Goal: Task Accomplishment & Management: Use online tool/utility

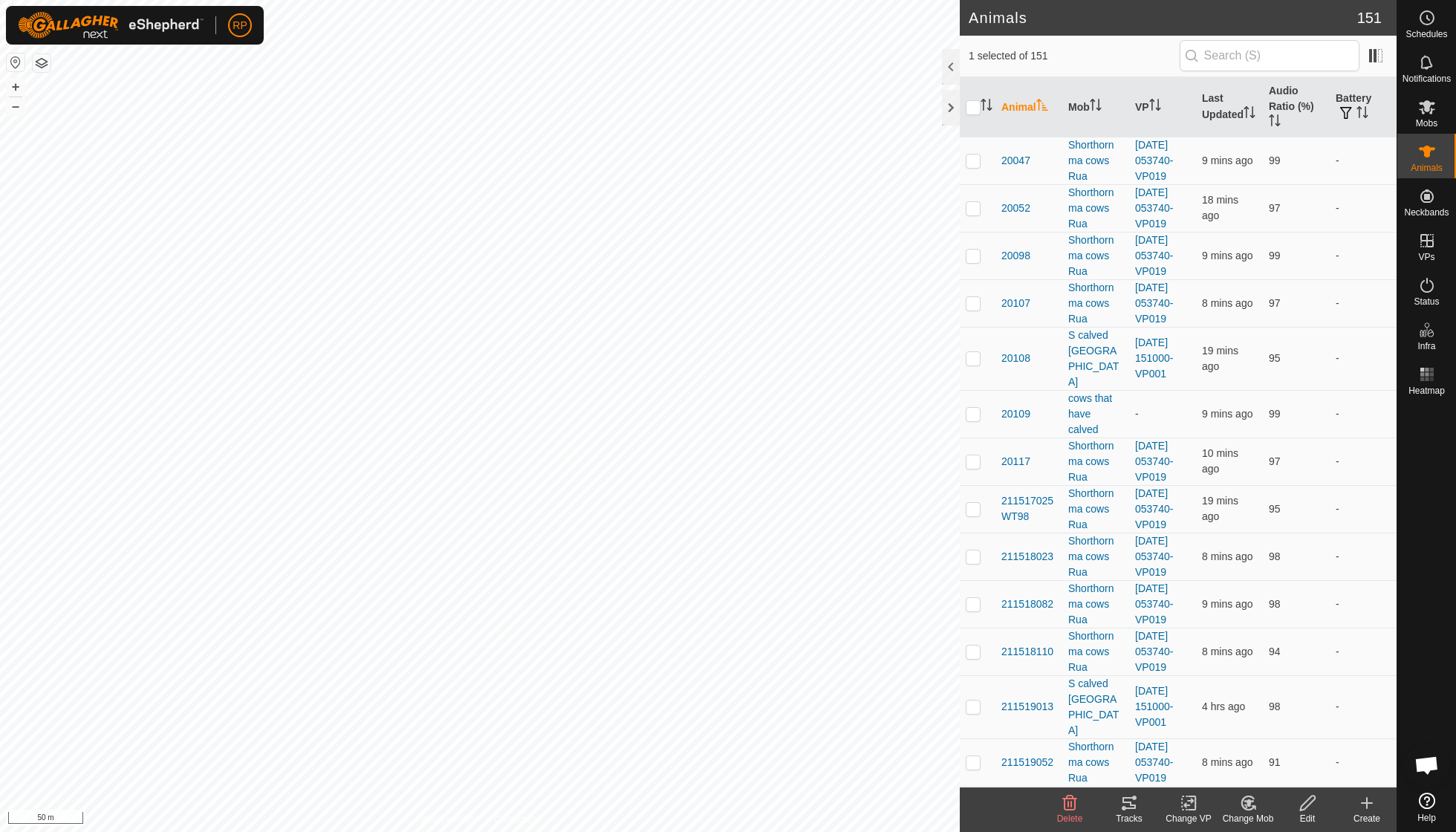
click at [1242, 801] on icon at bounding box center [1248, 803] width 13 height 13
click at [1263, 735] on link "Choose Mob..." at bounding box center [1292, 738] width 147 height 30
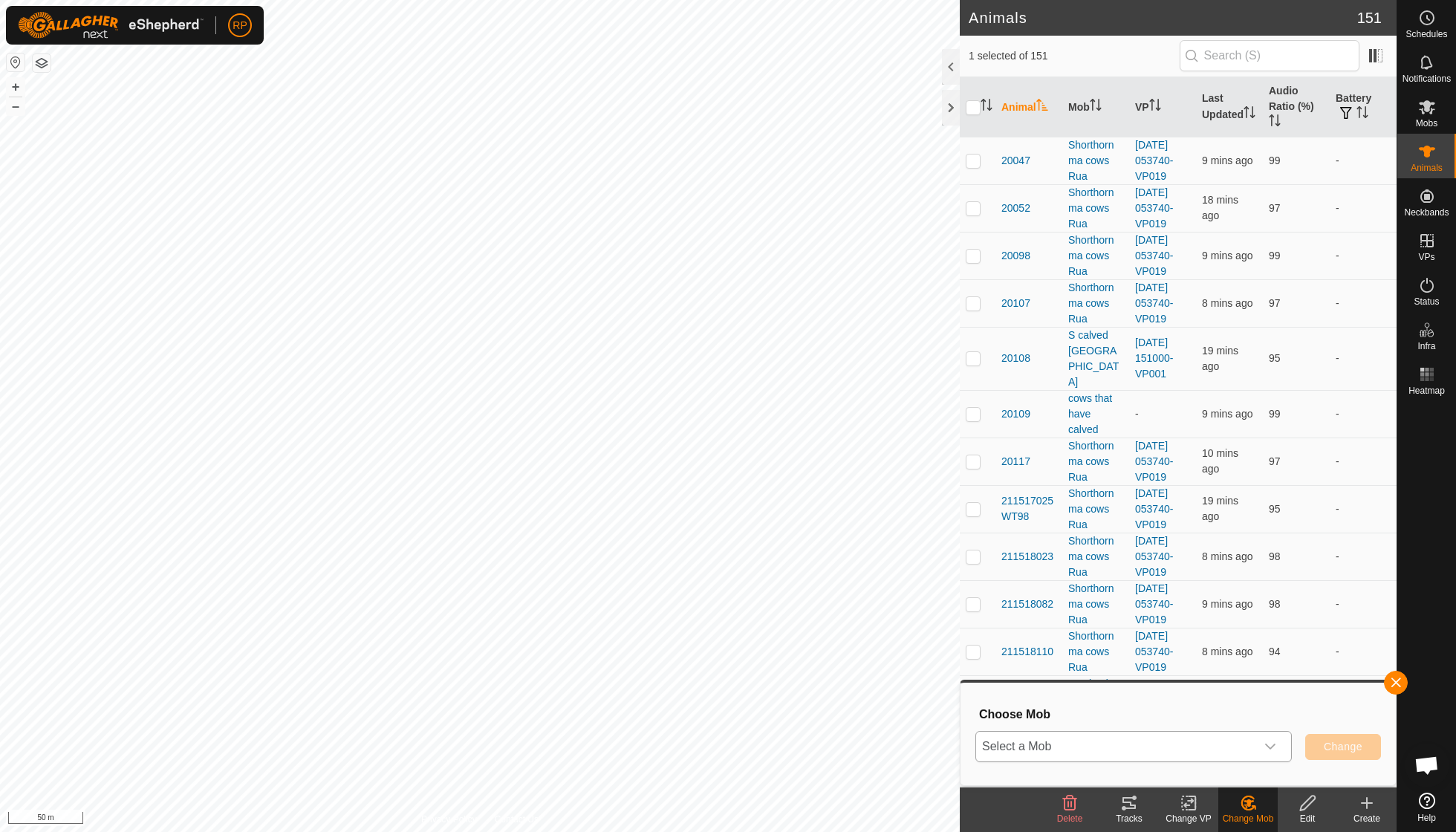
click at [1278, 746] on div "dropdown trigger" at bounding box center [1270, 747] width 30 height 30
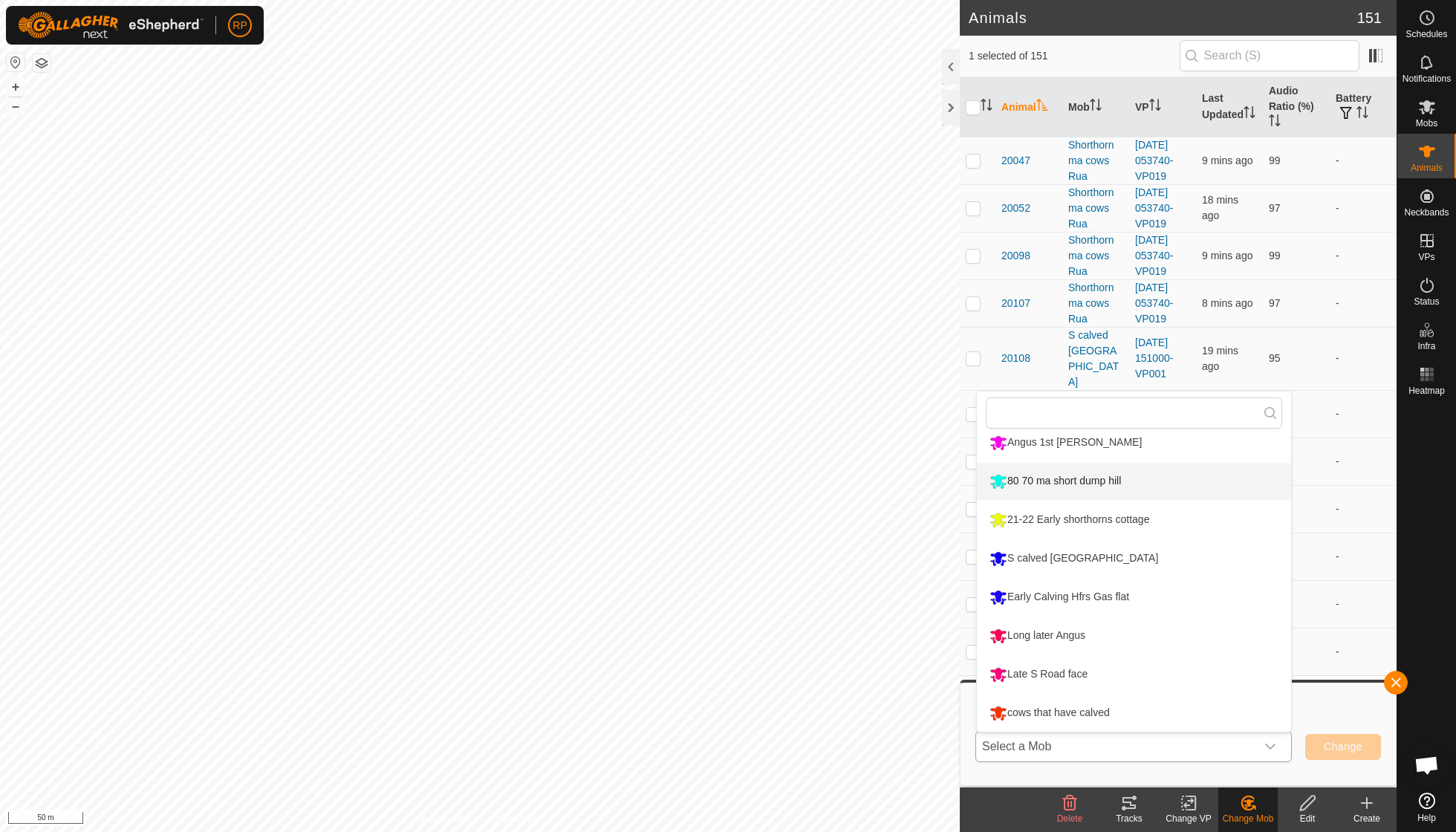
scroll to position [204, 0]
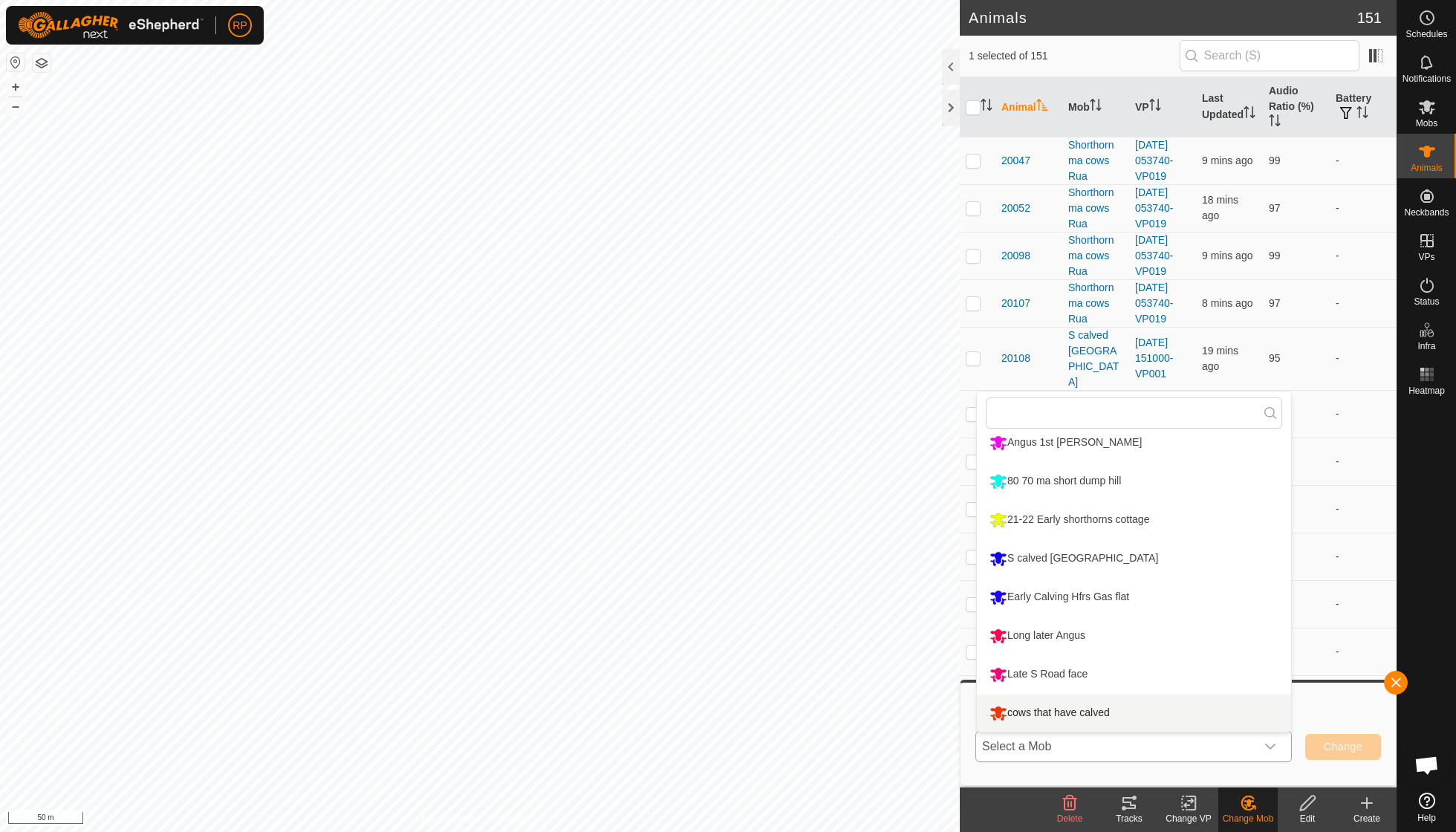
click at [1086, 710] on li "cows that have calved" at bounding box center [1133, 713] width 314 height 37
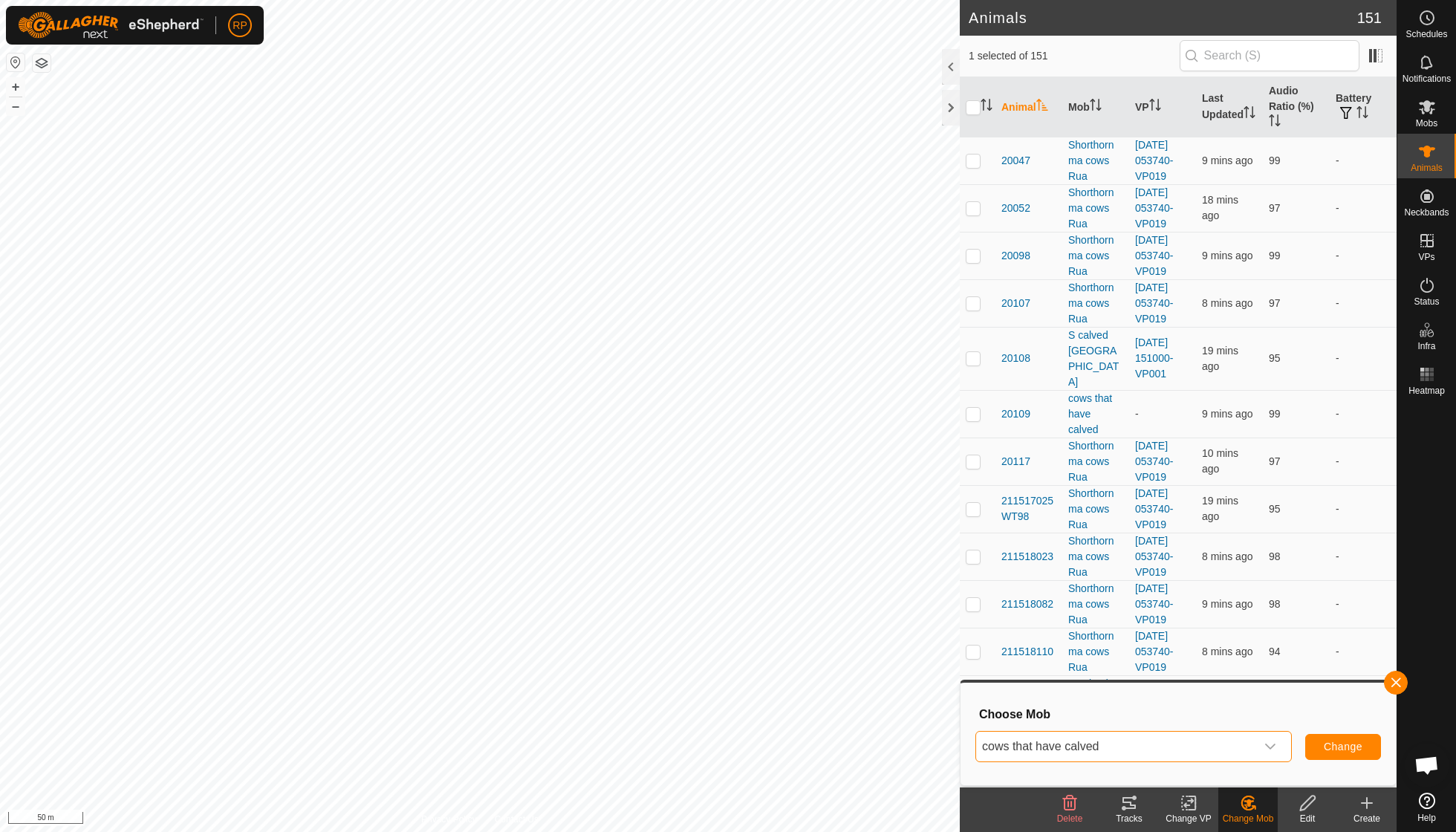
click at [1327, 748] on span "Change" at bounding box center [1343, 747] width 39 height 12
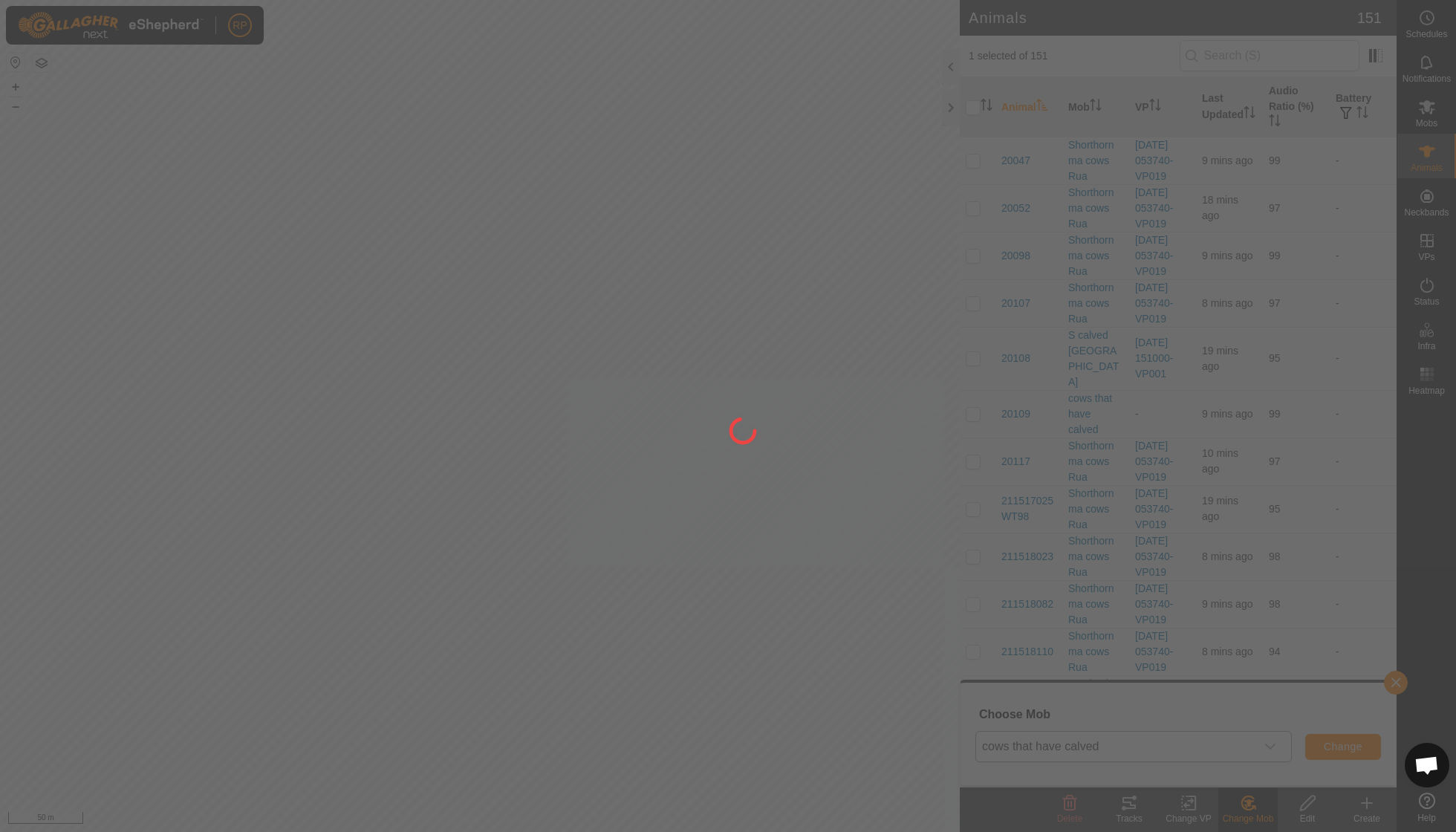
checkbox input "false"
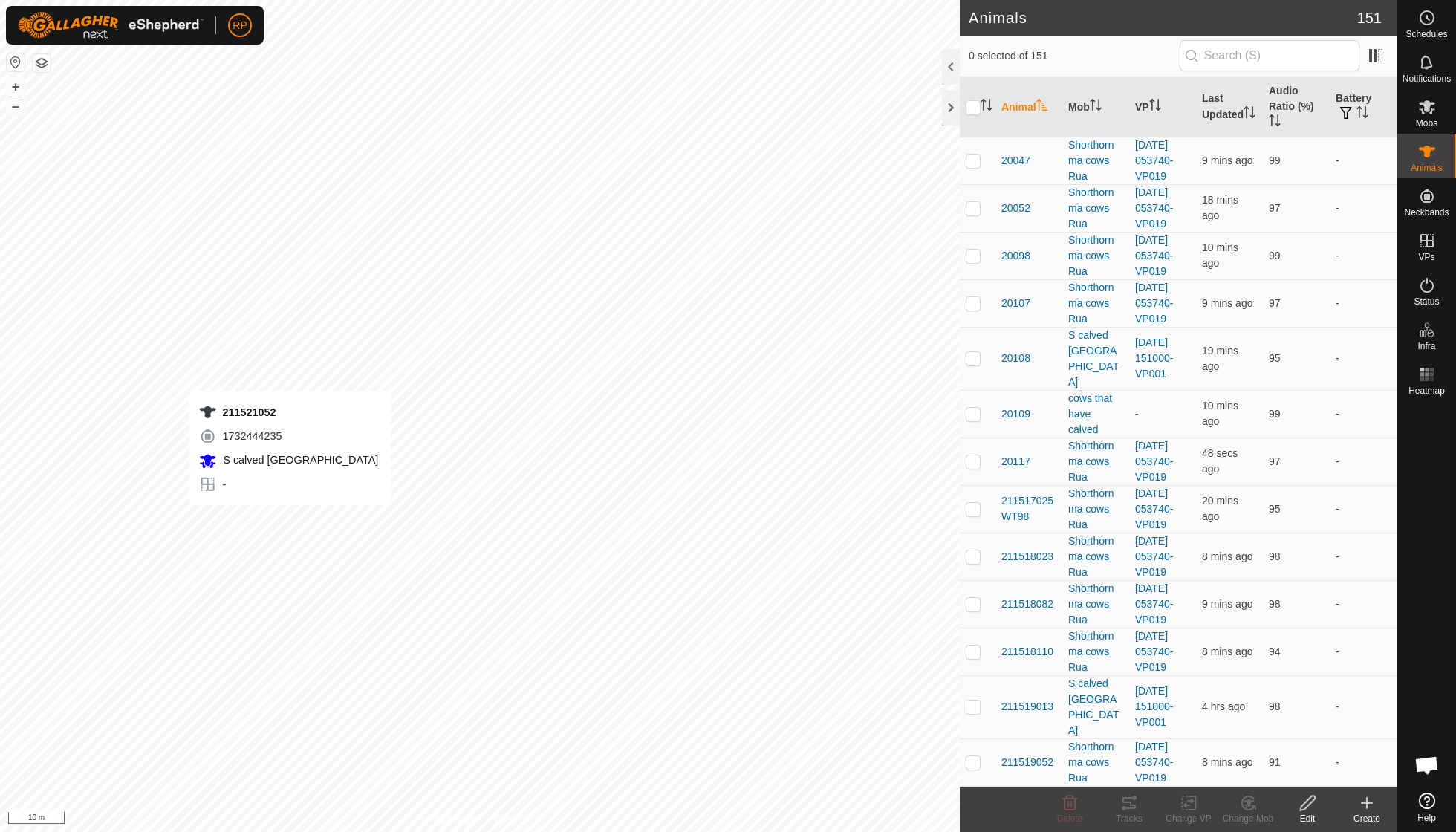
checkbox input "true"
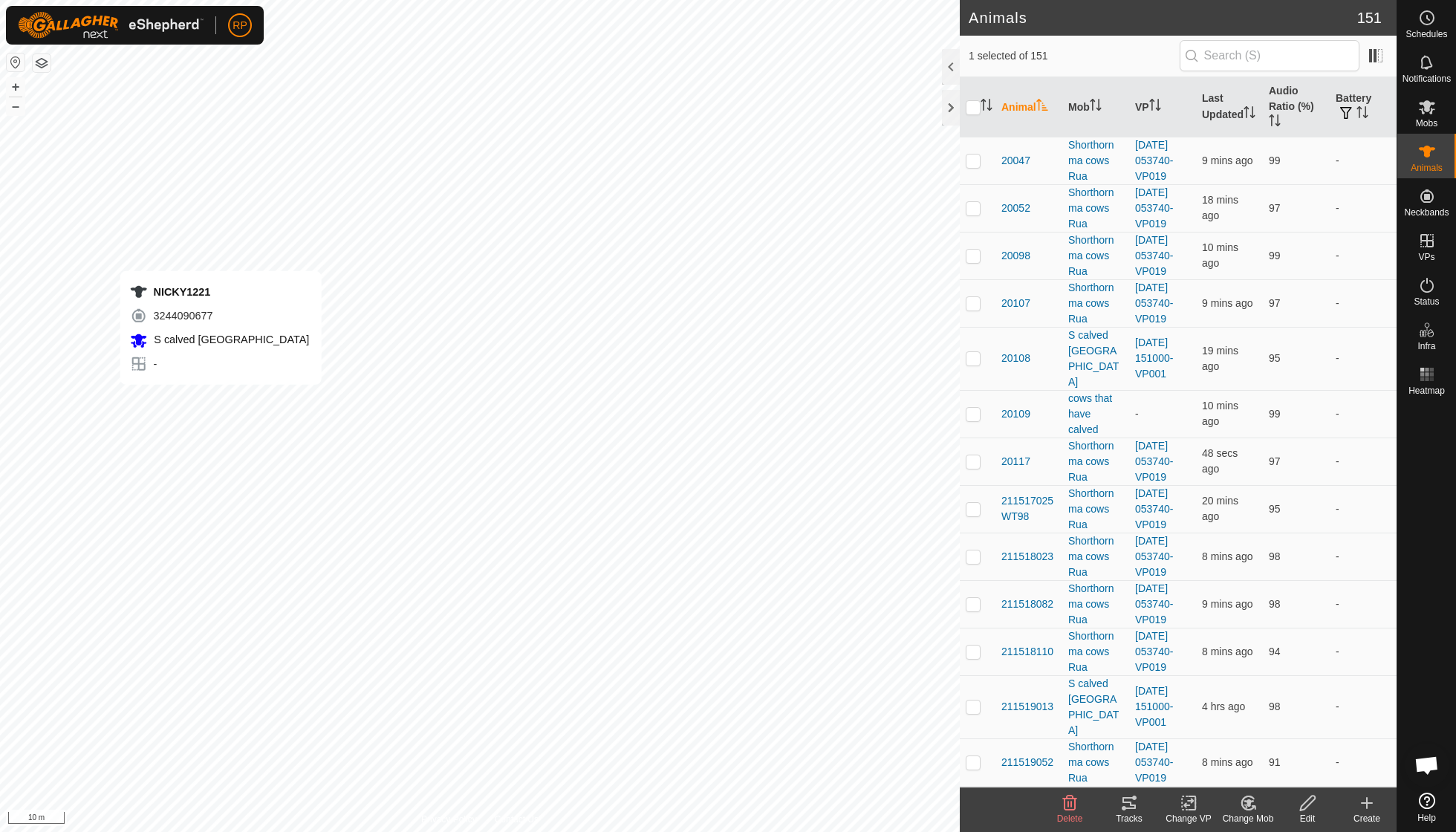
checkbox input "true"
click at [1185, 809] on icon at bounding box center [1189, 803] width 19 height 18
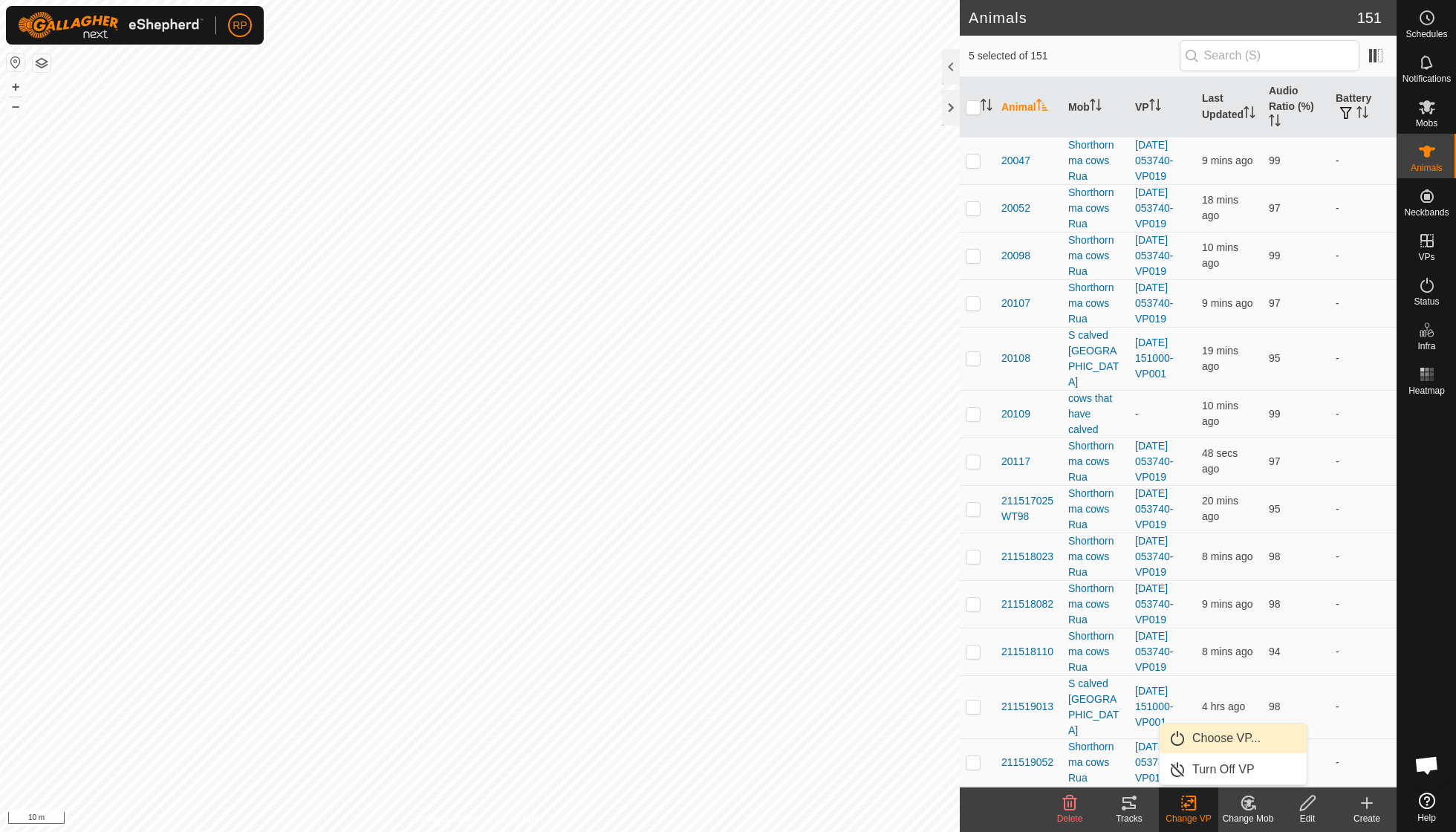
click at [1196, 749] on link "Choose VP..." at bounding box center [1233, 738] width 147 height 30
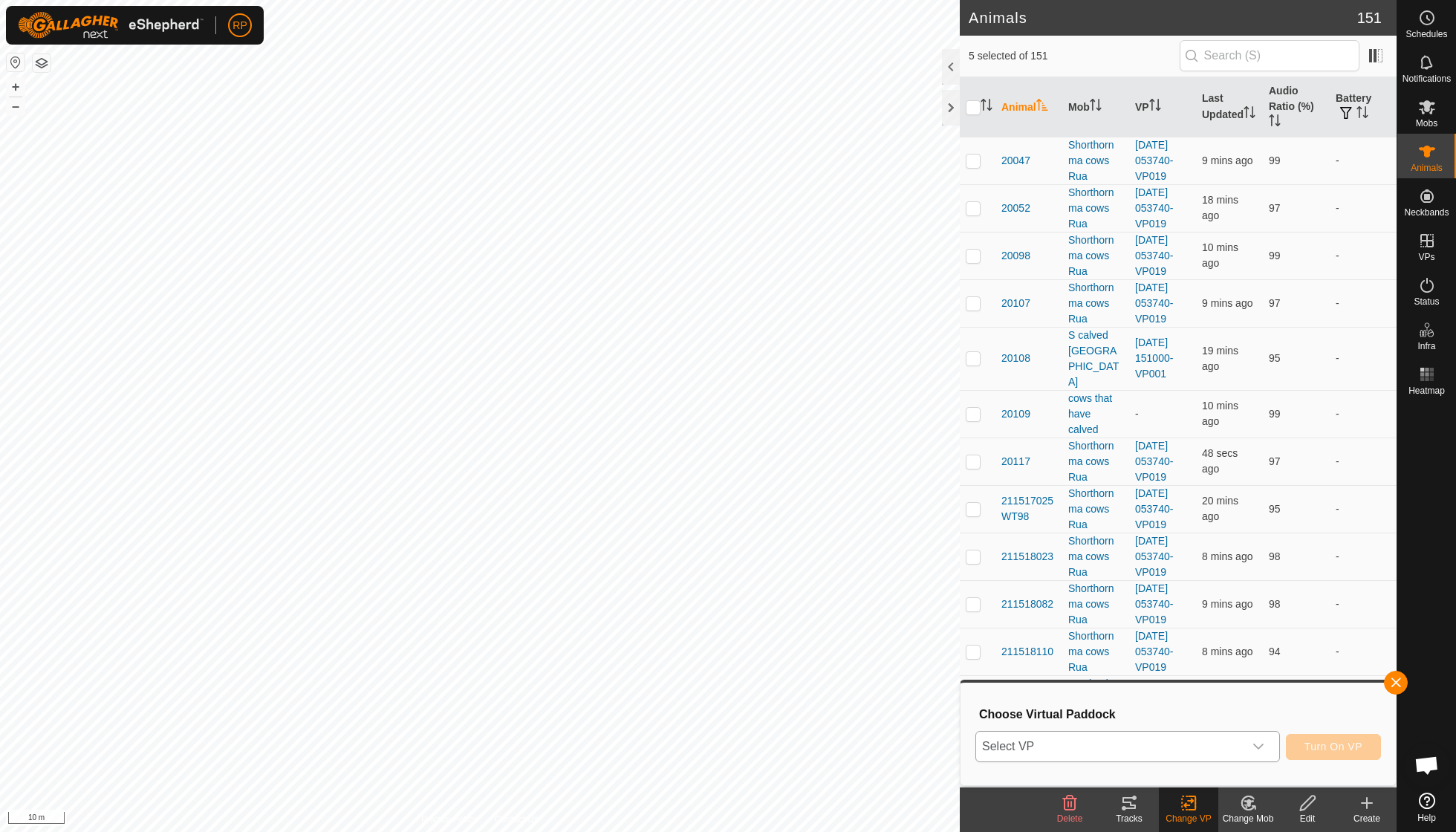
click at [1255, 749] on icon "dropdown trigger" at bounding box center [1258, 747] width 12 height 12
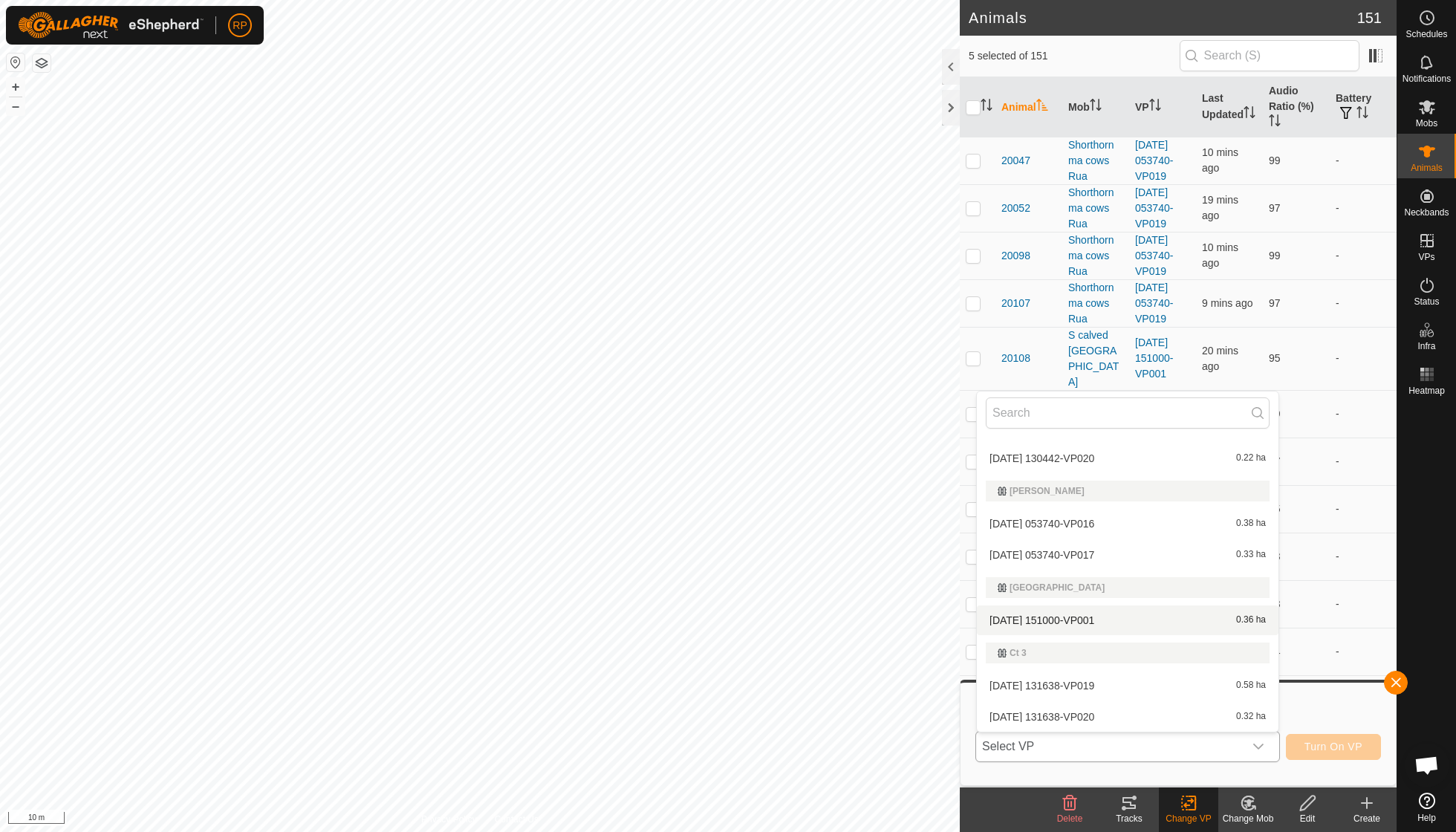
scroll to position [155, 0]
click at [1094, 611] on li "[DATE] 151000-VP001 0.36 ha" at bounding box center [1127, 618] width 301 height 30
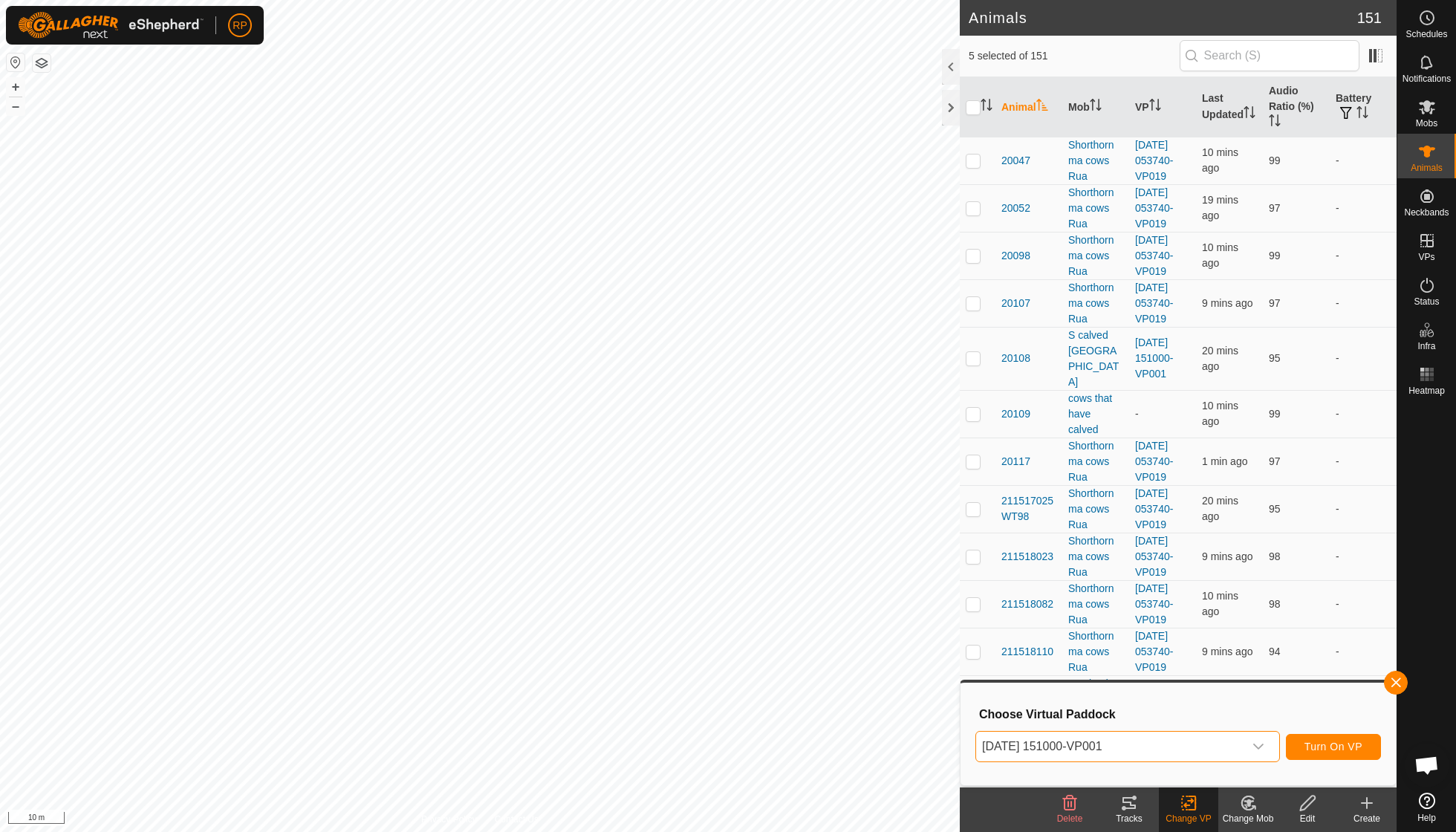
click at [1338, 750] on span "Turn On VP" at bounding box center [1332, 747] width 58 height 12
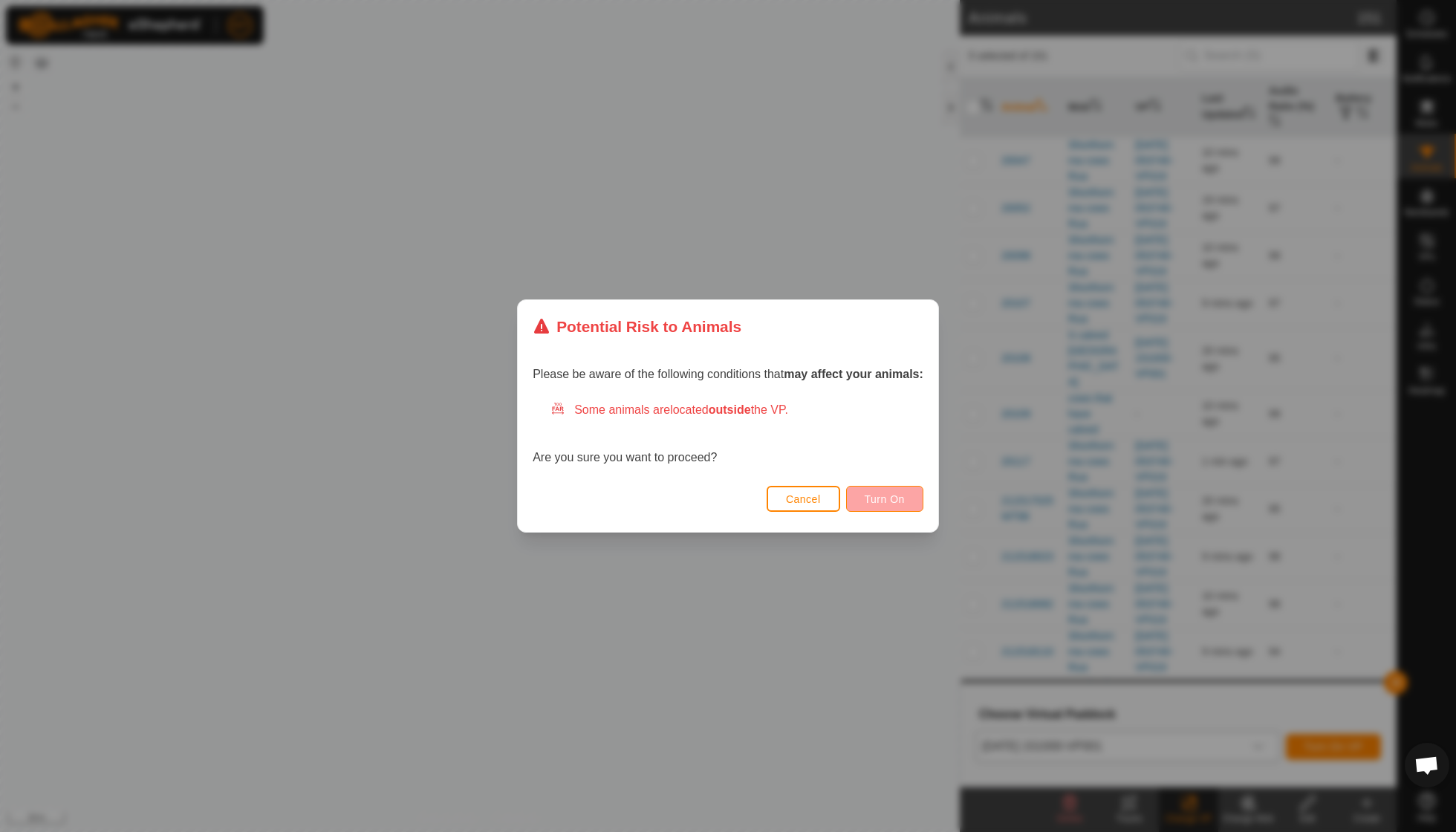
click at [892, 505] on button "Turn On" at bounding box center [884, 499] width 77 height 26
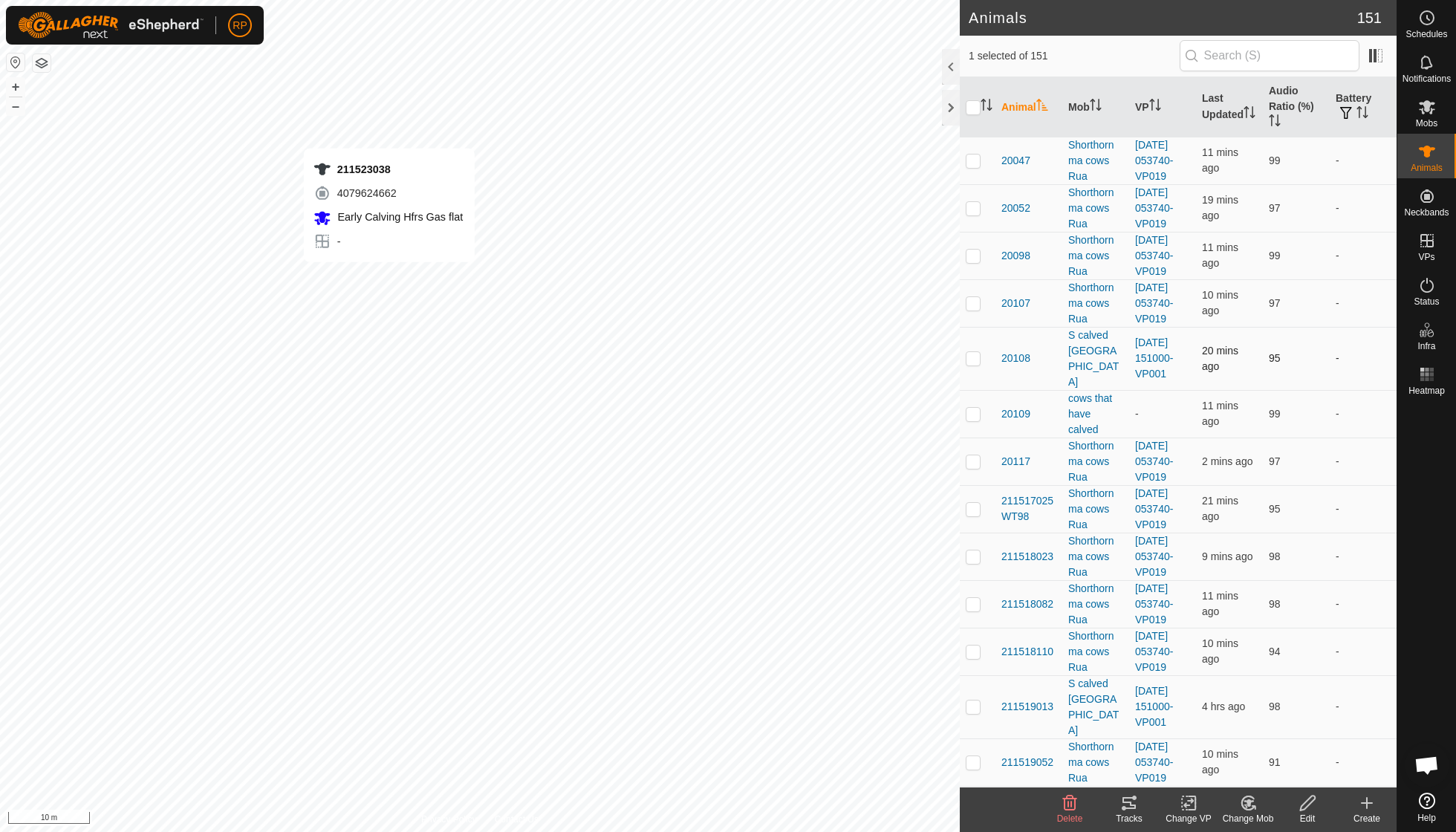
checkbox input "false"
checkbox input "true"
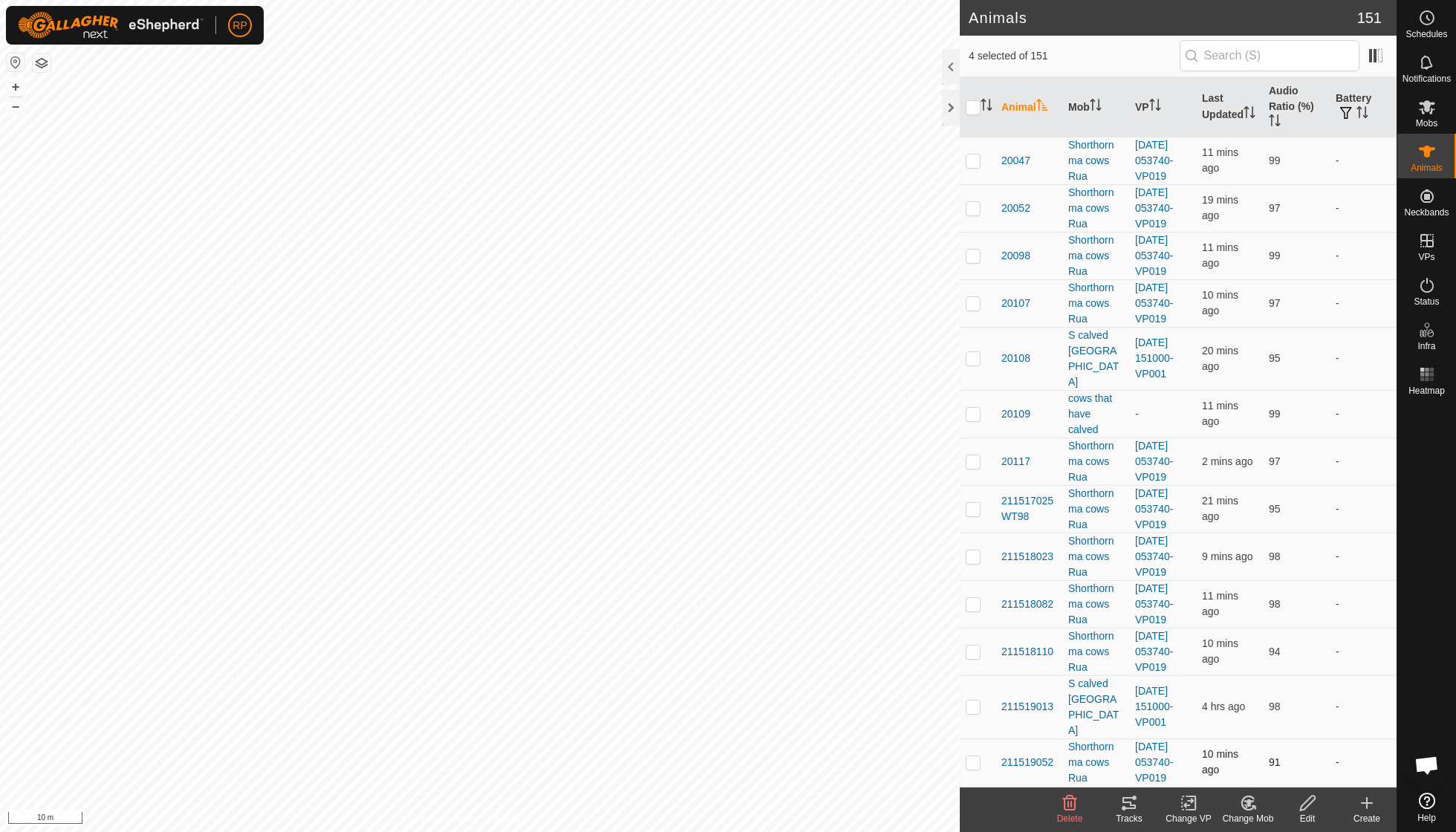
checkbox input "true"
click at [1189, 807] on icon at bounding box center [1189, 803] width 19 height 18
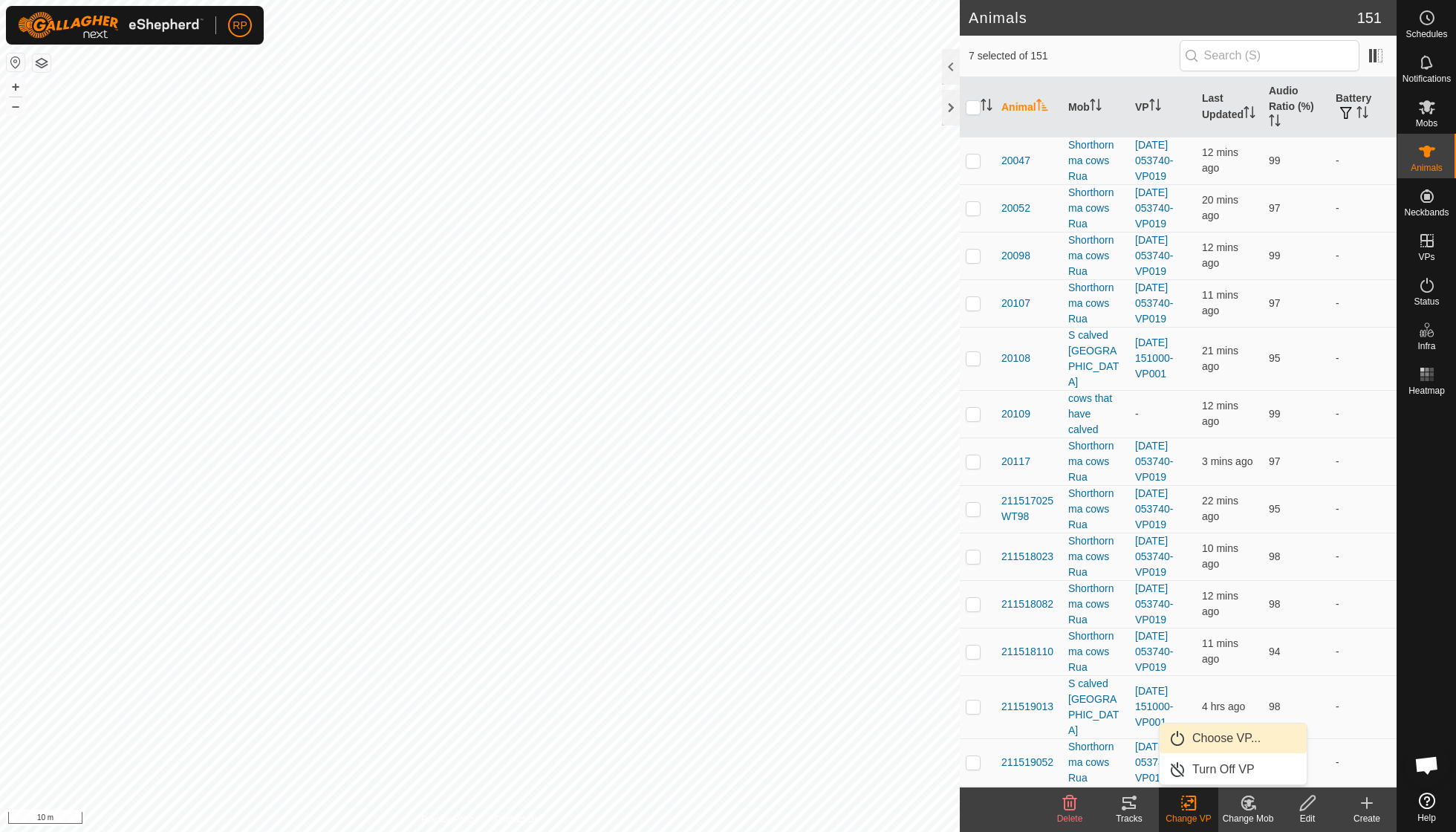
click at [1214, 737] on link "Choose VP..." at bounding box center [1233, 738] width 147 height 30
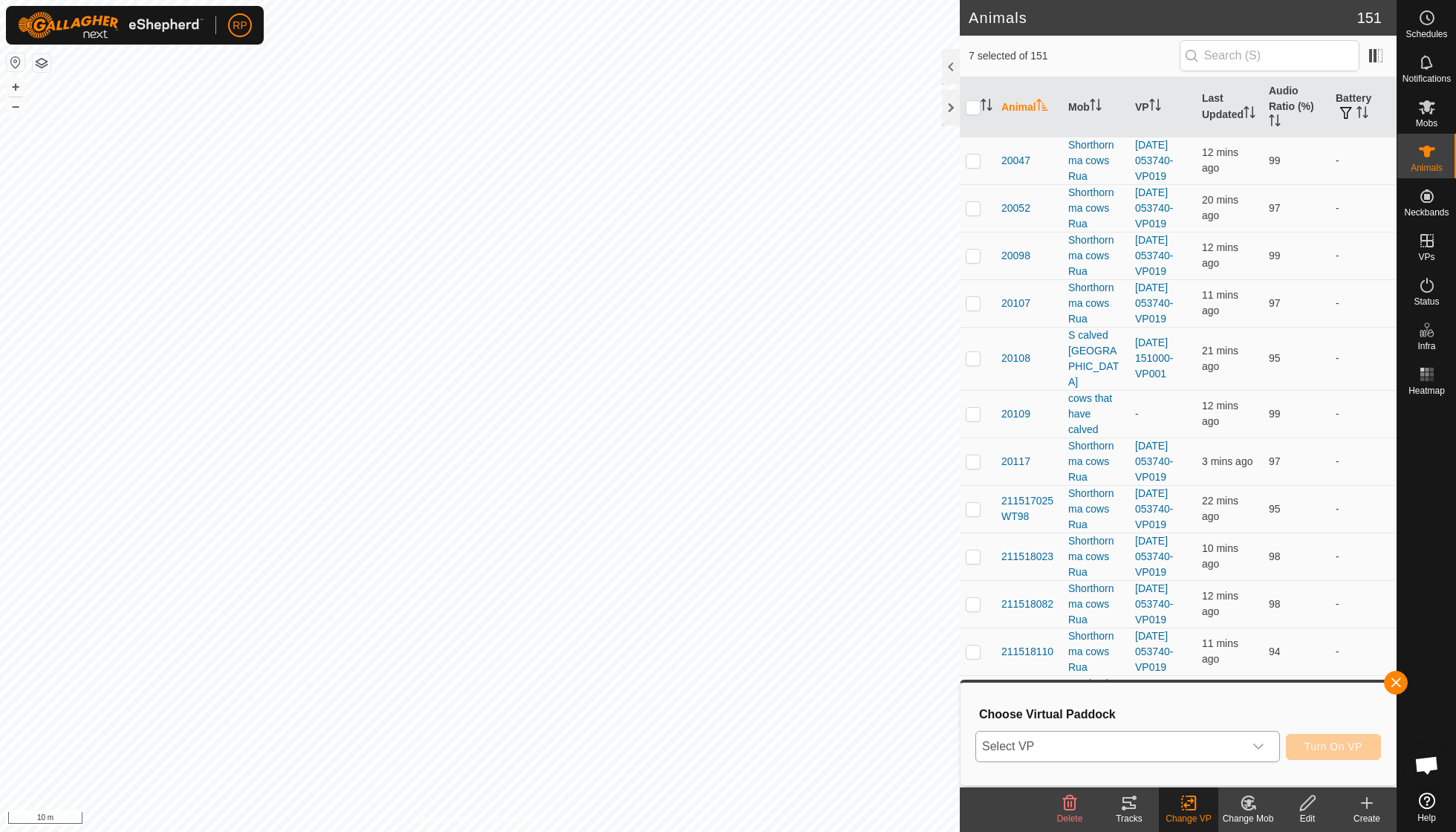
click at [1260, 743] on icon "dropdown trigger" at bounding box center [1258, 747] width 12 height 12
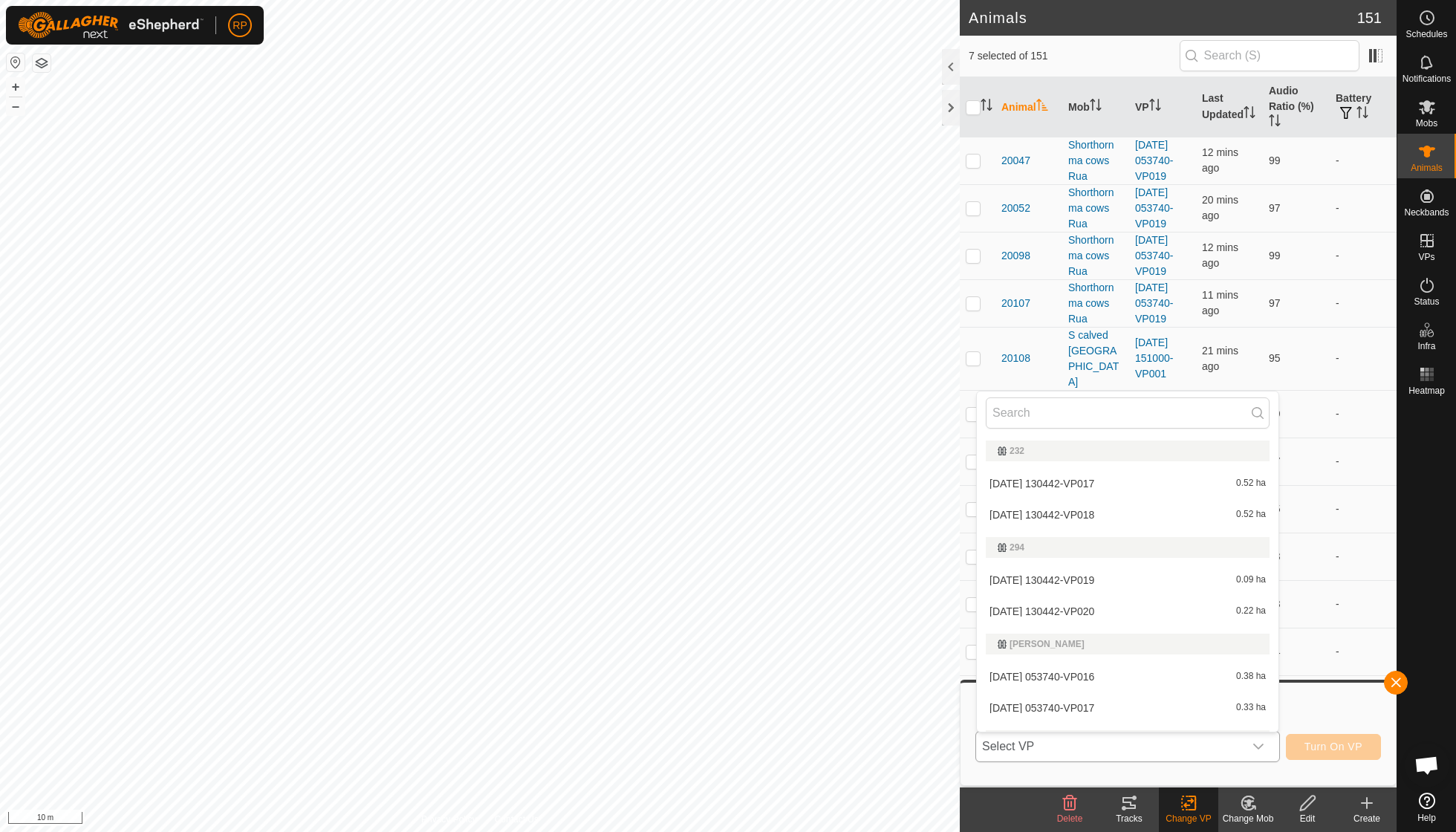
click at [1080, 606] on li "[DATE] 130442-VP020 0.22 ha" at bounding box center [1127, 611] width 301 height 30
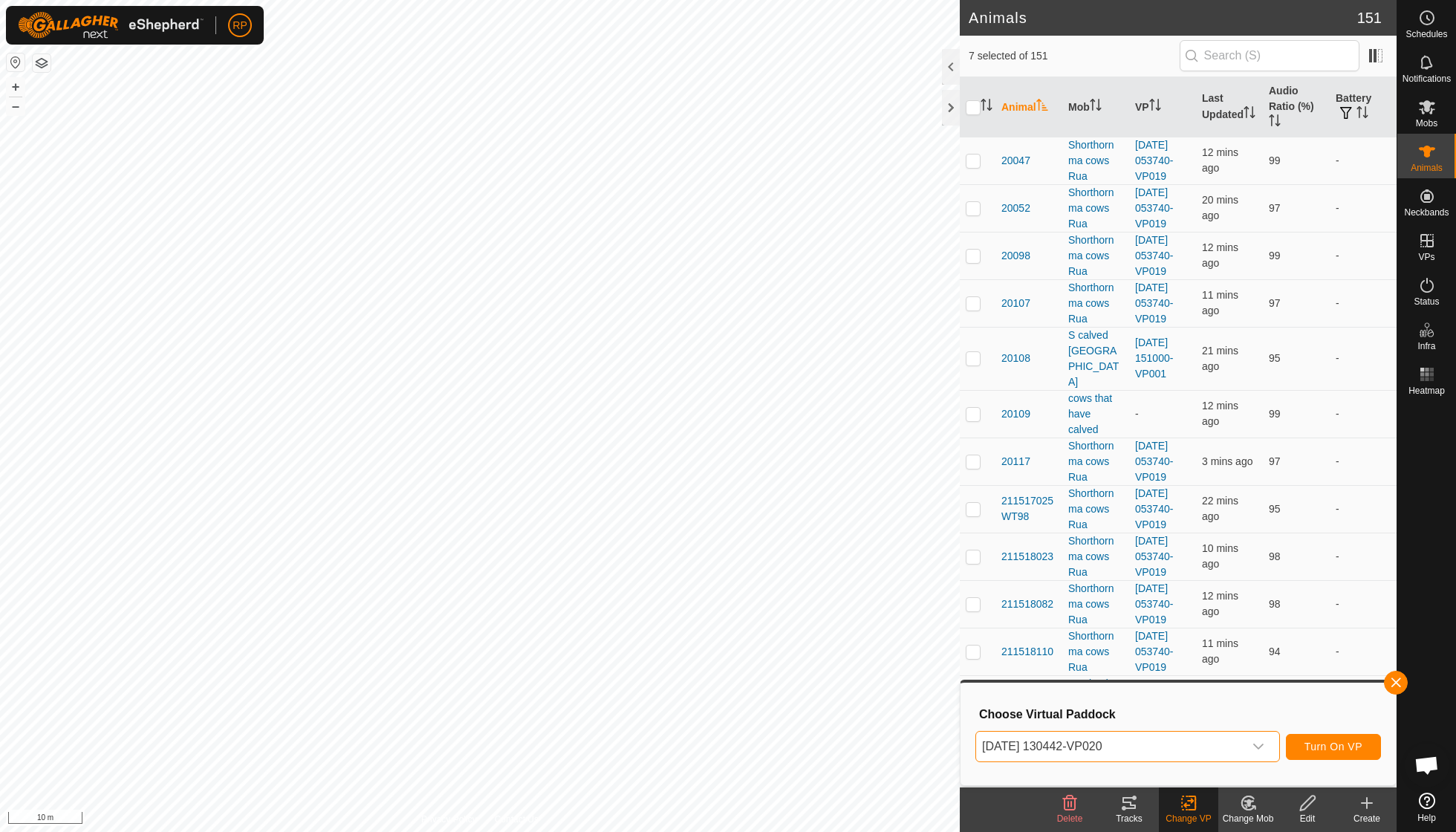
click at [1338, 749] on span "Turn On VP" at bounding box center [1332, 747] width 58 height 12
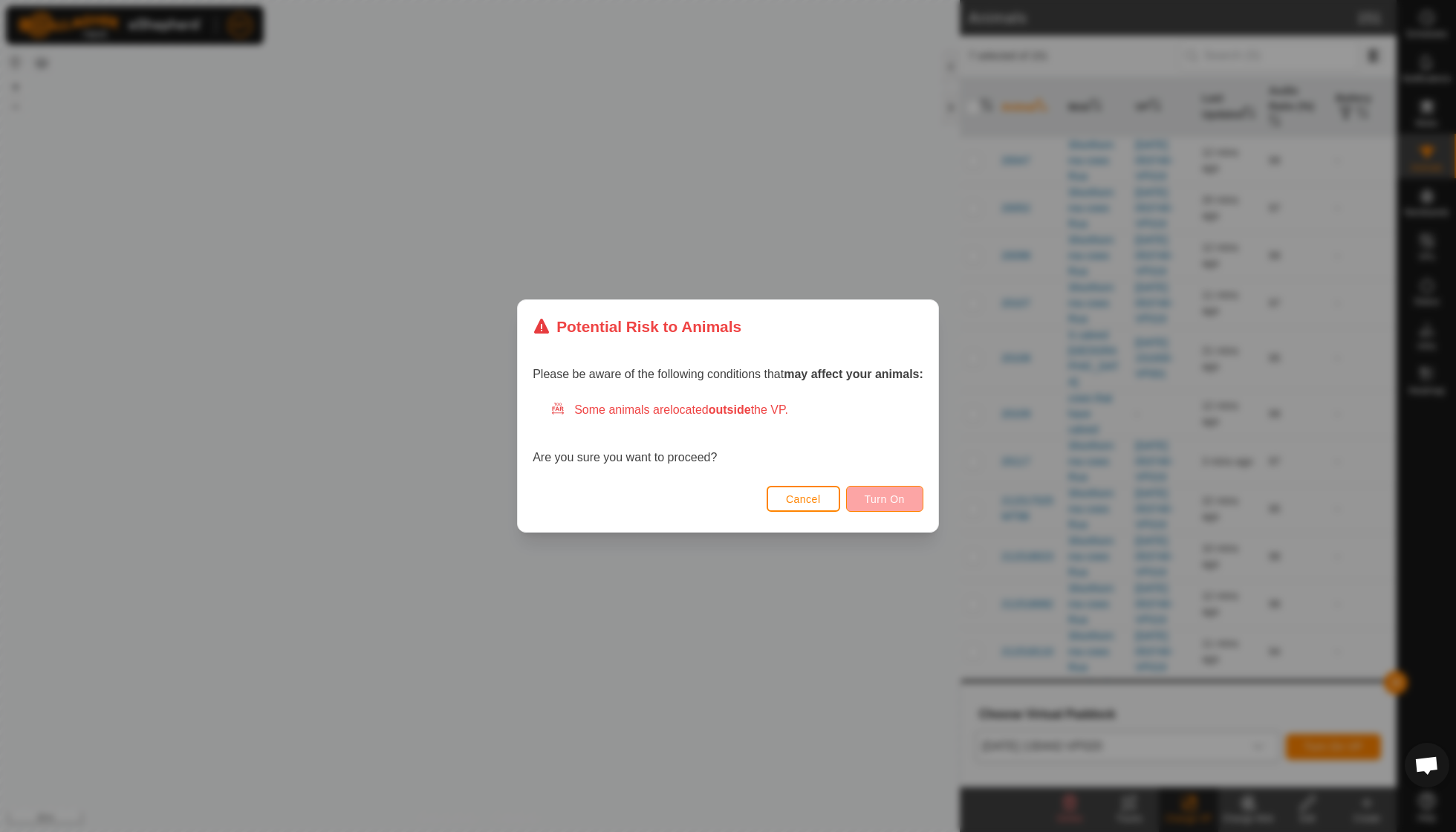
click at [891, 503] on span "Turn On" at bounding box center [884, 499] width 40 height 12
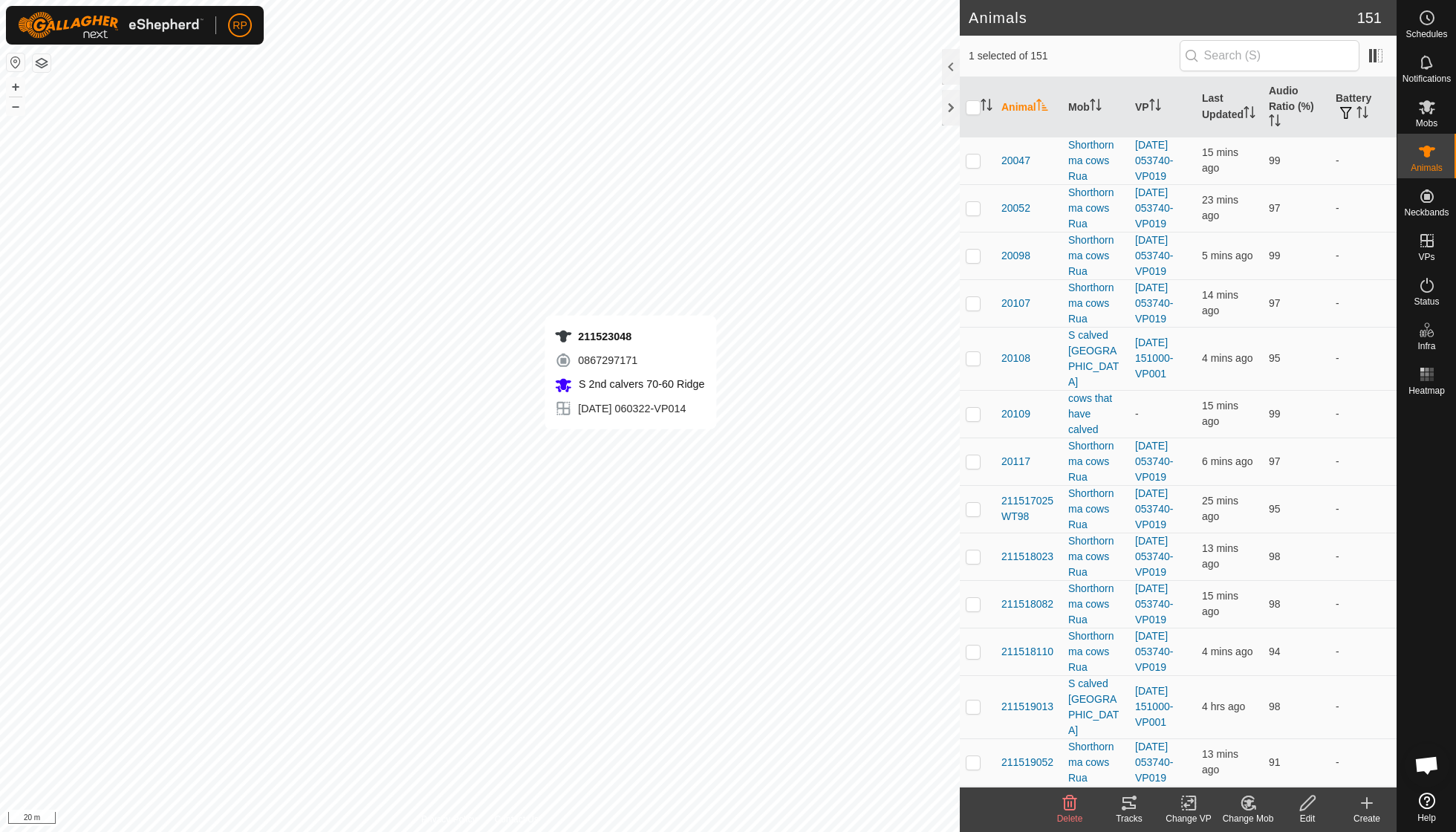
click at [1127, 802] on icon at bounding box center [1129, 803] width 13 height 12
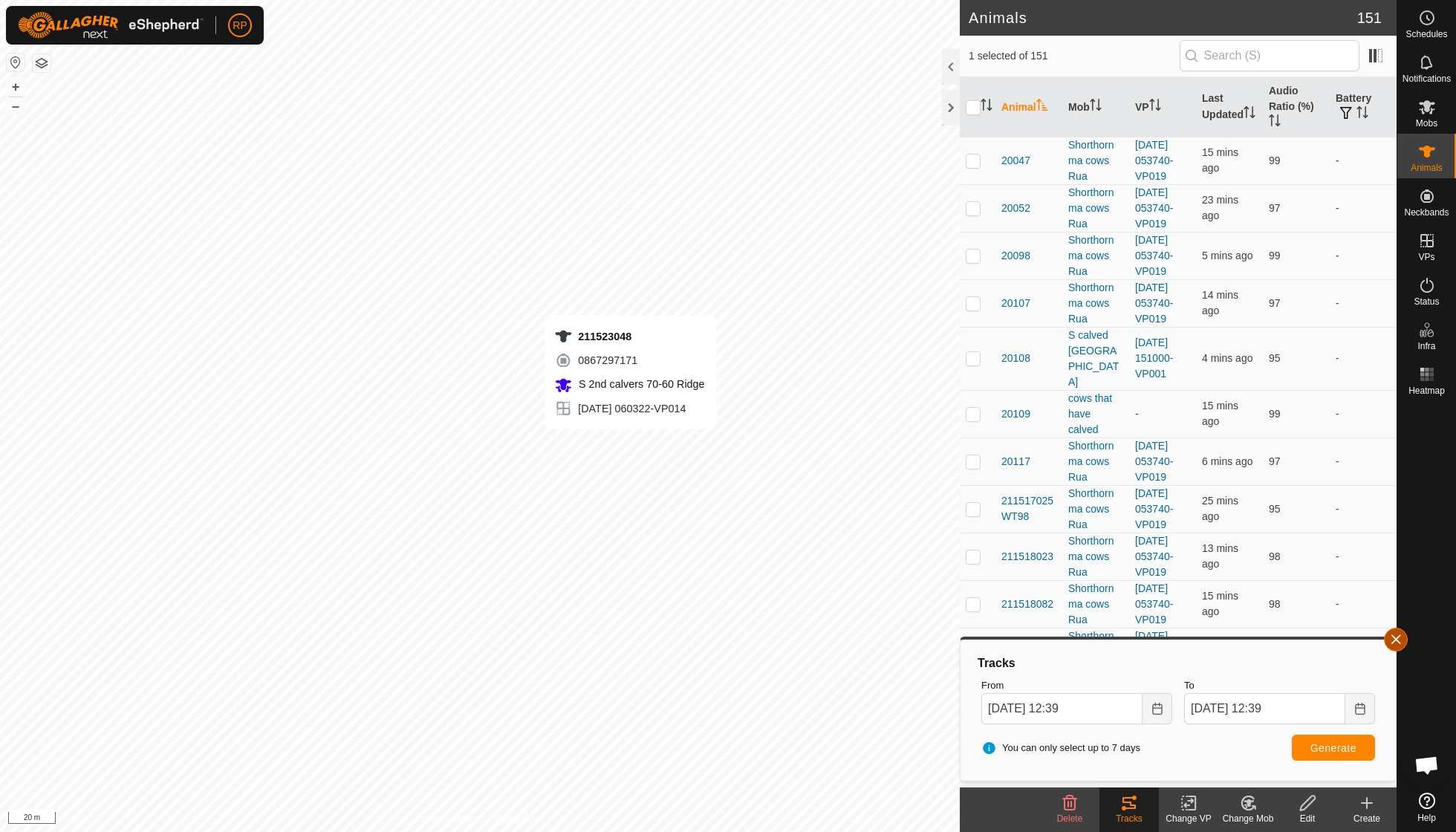
click at [1404, 640] on button "button" at bounding box center [1395, 639] width 24 height 24
